Goal: Task Accomplishment & Management: Use online tool/utility

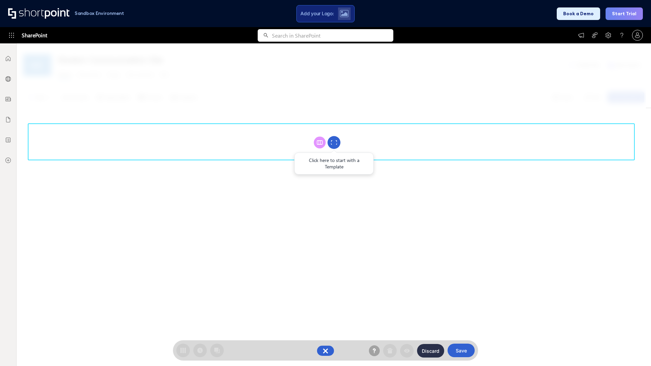
click at [334, 142] on circle at bounding box center [333, 142] width 13 height 13
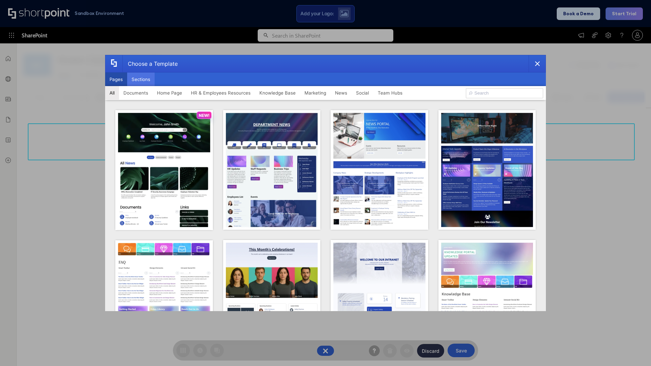
click at [141, 79] on button "Sections" at bounding box center [140, 80] width 27 height 14
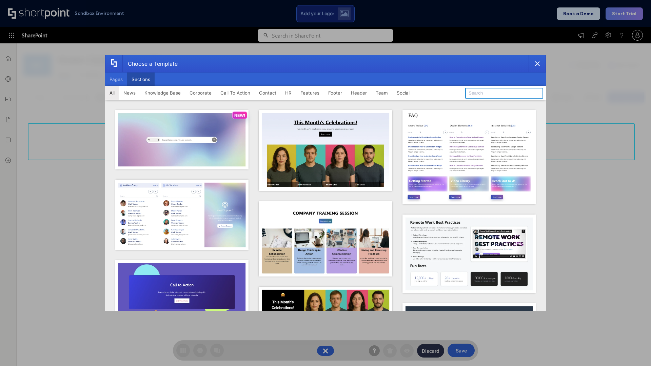
type input "Header 1"
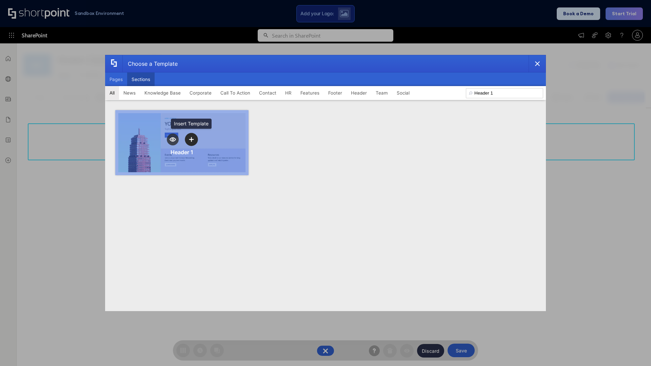
click at [191, 139] on icon "template selector" at bounding box center [191, 139] width 5 height 5
